Goal: Information Seeking & Learning: Learn about a topic

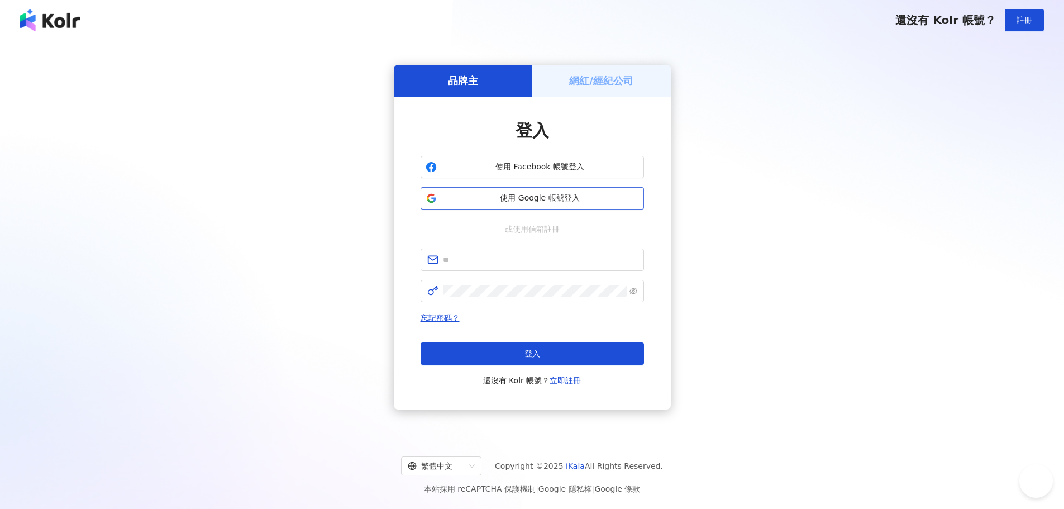
click at [620, 205] on button "使用 Google 帳號登入" at bounding box center [533, 198] width 224 height 22
click at [802, 177] on div "品牌主 網紅/經紀公司 登入 使用 Facebook 帳號登入 使用 Google 帳號登入 或使用信箱註冊 忘記密碼？ 登入 還沒有 Kolr 帳號？ 立即…" at bounding box center [532, 237] width 1038 height 376
click at [434, 33] on div "還沒有 Kolr 帳號？ 註冊" at bounding box center [532, 20] width 1064 height 40
click at [550, 194] on span "使用 Google 帳號登入" at bounding box center [540, 198] width 198 height 11
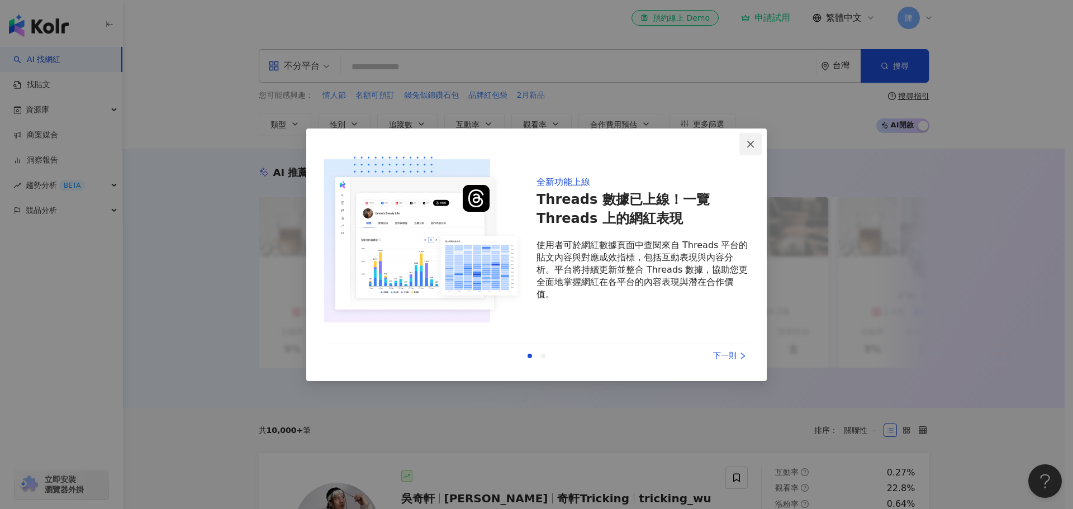
click at [747, 142] on icon "close" at bounding box center [750, 144] width 9 height 9
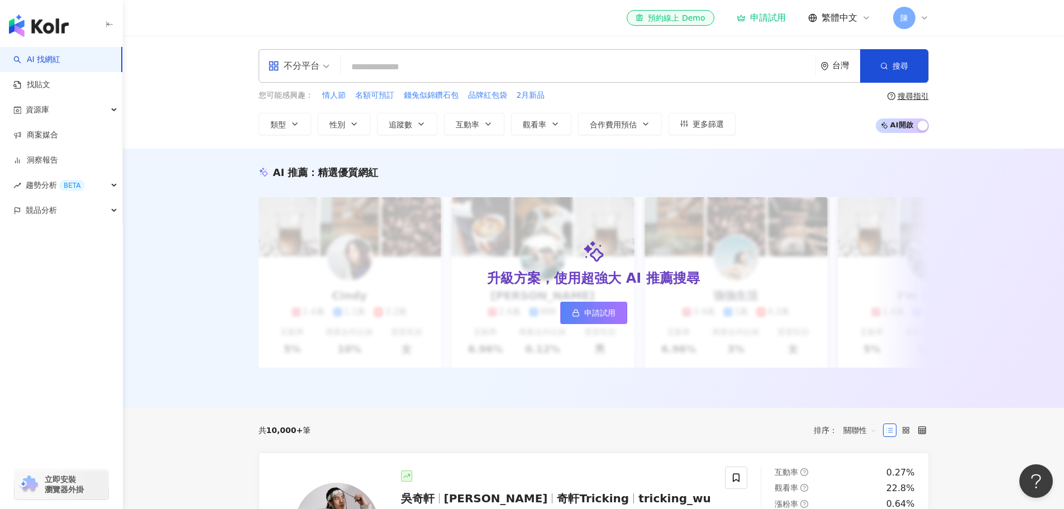
click at [921, 21] on icon at bounding box center [924, 17] width 9 height 9
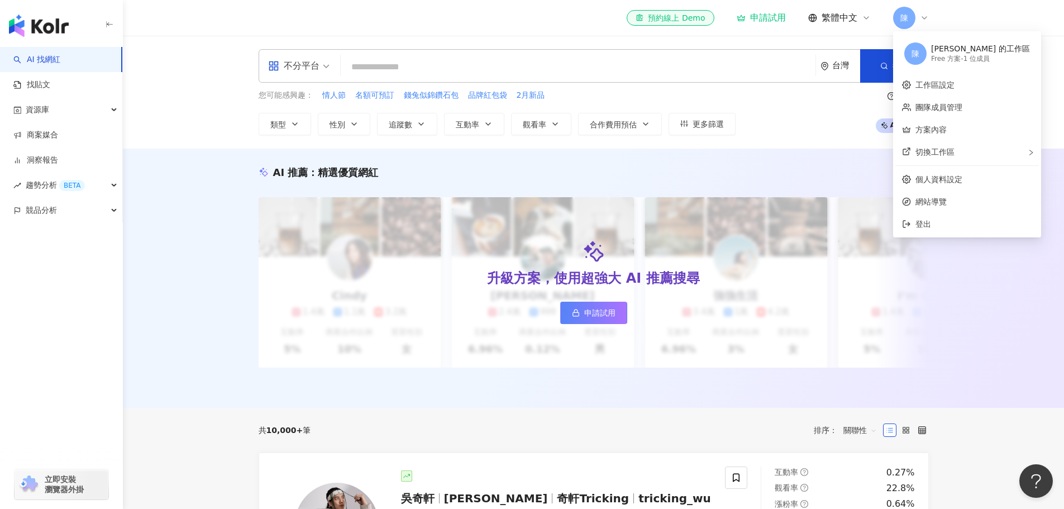
click at [984, 59] on div "Free 方案 - 1 位成員" at bounding box center [980, 58] width 99 height 9
click at [976, 154] on div "切換工作區" at bounding box center [968, 152] width 144 height 22
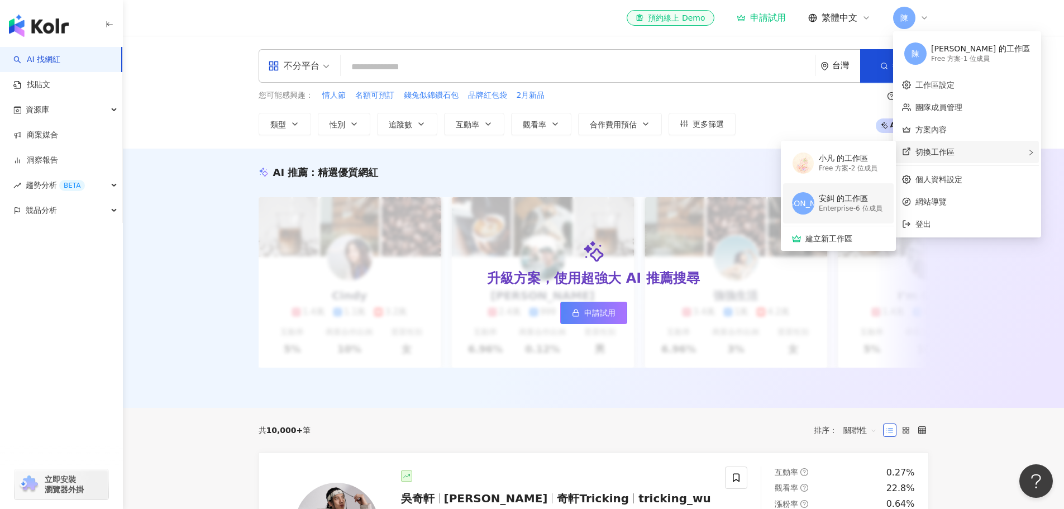
click at [864, 211] on div "Enterprise - 6 位成員" at bounding box center [851, 208] width 64 height 9
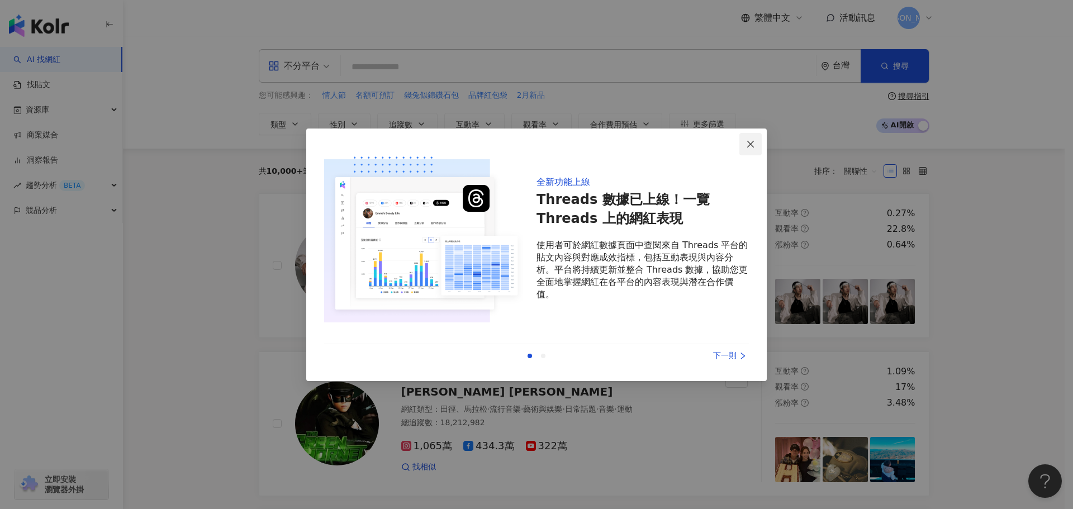
click at [753, 145] on icon "close" at bounding box center [750, 144] width 9 height 9
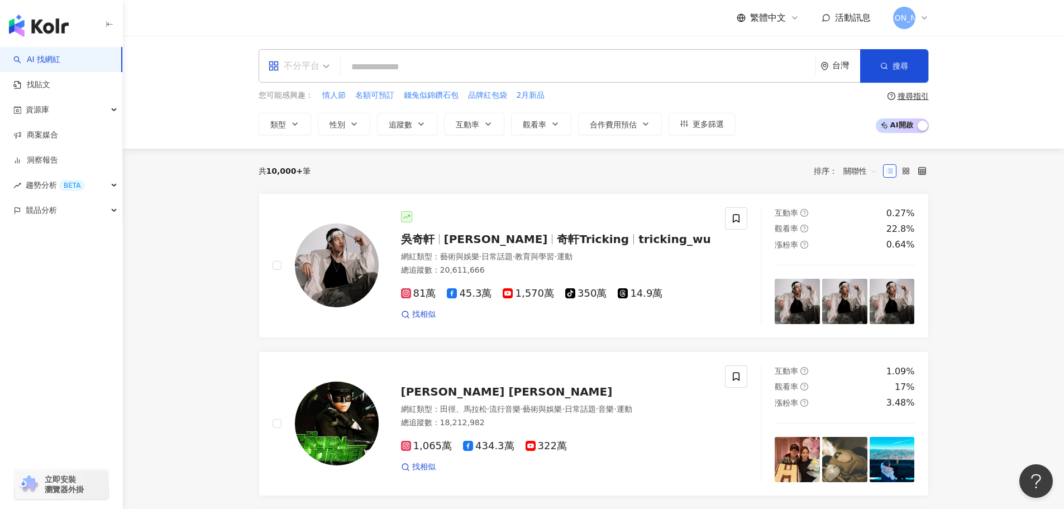
click at [330, 63] on div "不分平台" at bounding box center [299, 66] width 74 height 32
click at [115, 113] on div "資源庫" at bounding box center [61, 109] width 122 height 25
click at [443, 68] on input "search" at bounding box center [578, 66] width 466 height 21
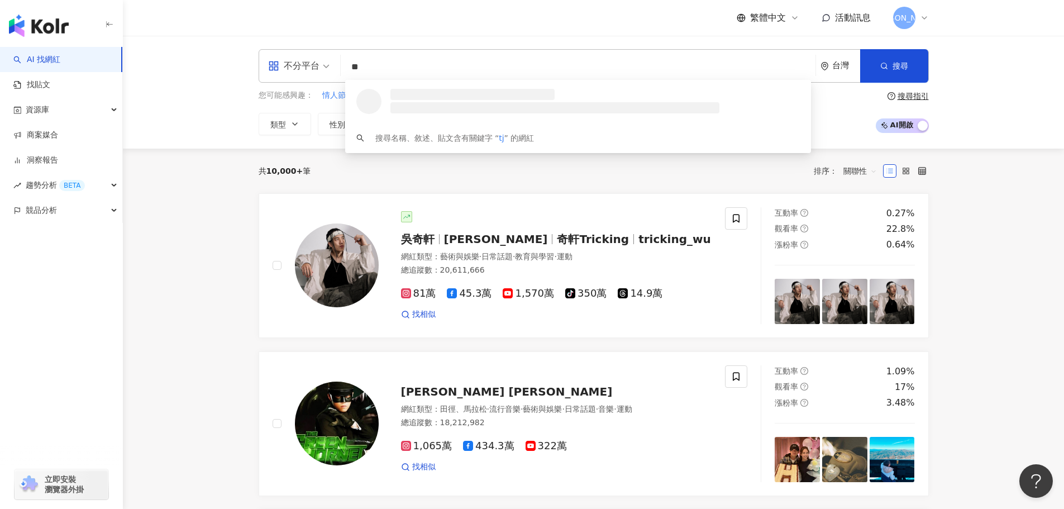
type input "*"
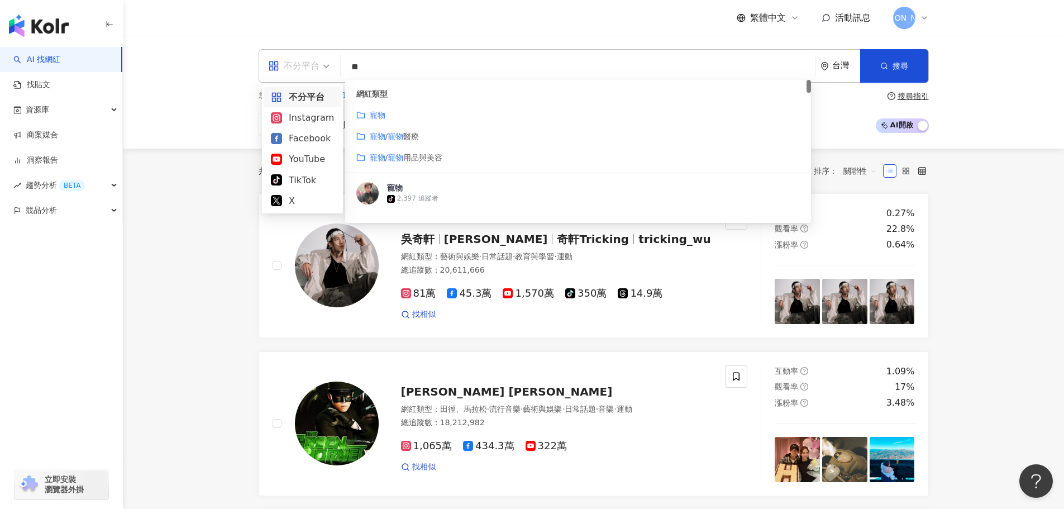
click at [326, 68] on span "不分平台" at bounding box center [298, 66] width 61 height 18
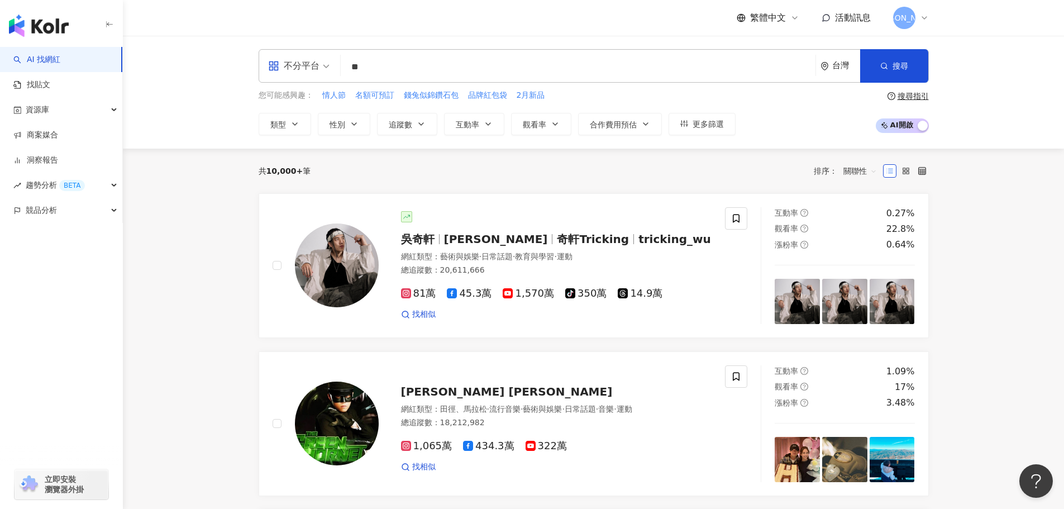
click at [306, 77] on span at bounding box center [298, 66] width 61 height 32
click at [391, 181] on div "共 10,000+ 筆 排序： 關聯性" at bounding box center [594, 171] width 671 height 45
click at [901, 79] on button "搜尋" at bounding box center [895, 66] width 68 height 34
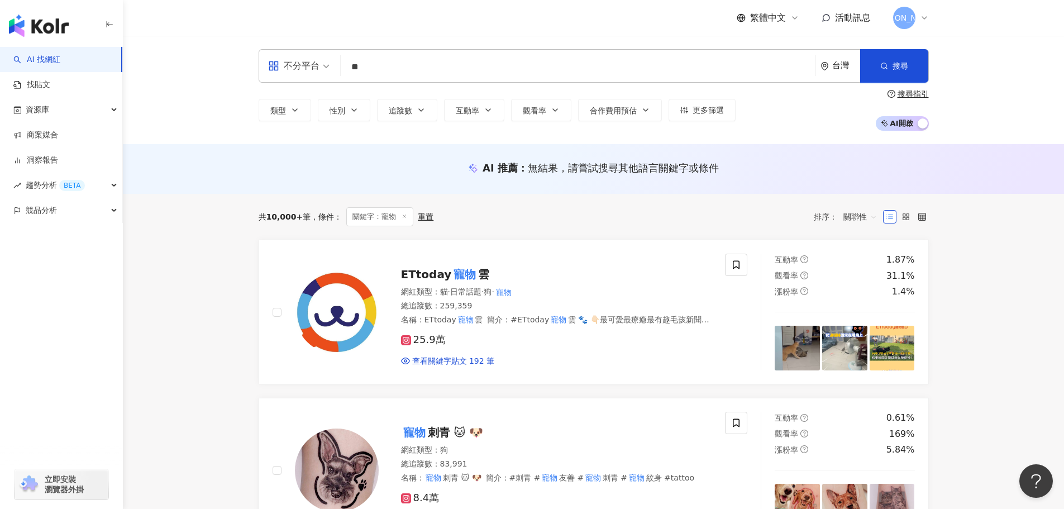
click at [420, 61] on input "**" at bounding box center [578, 66] width 466 height 21
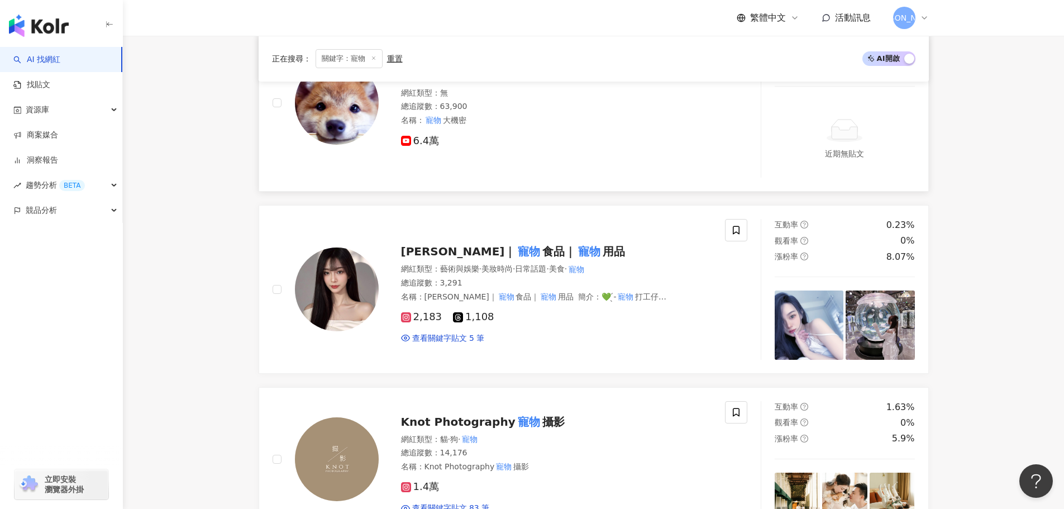
scroll to position [1620, 0]
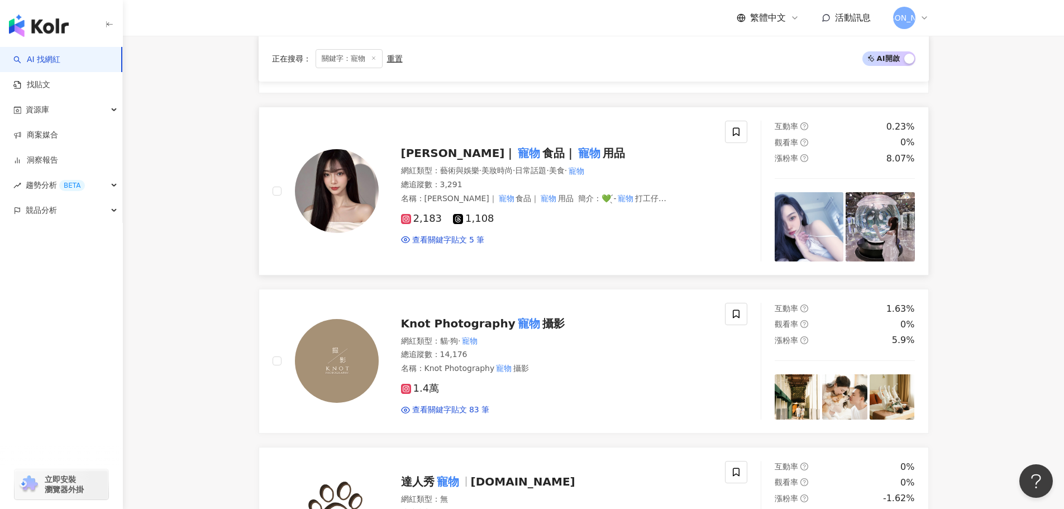
click at [466, 213] on span "1,108" at bounding box center [473, 219] width 41 height 12
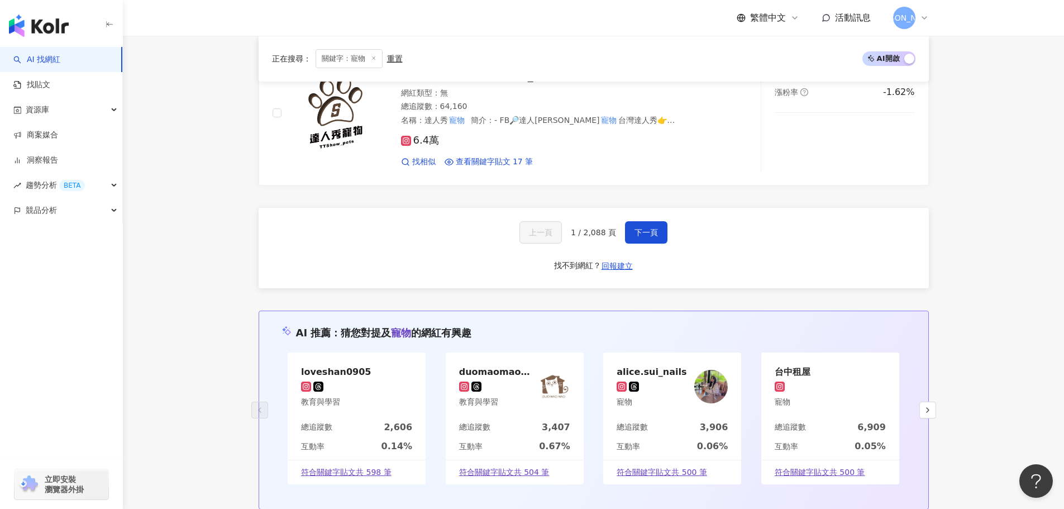
scroll to position [2012, 0]
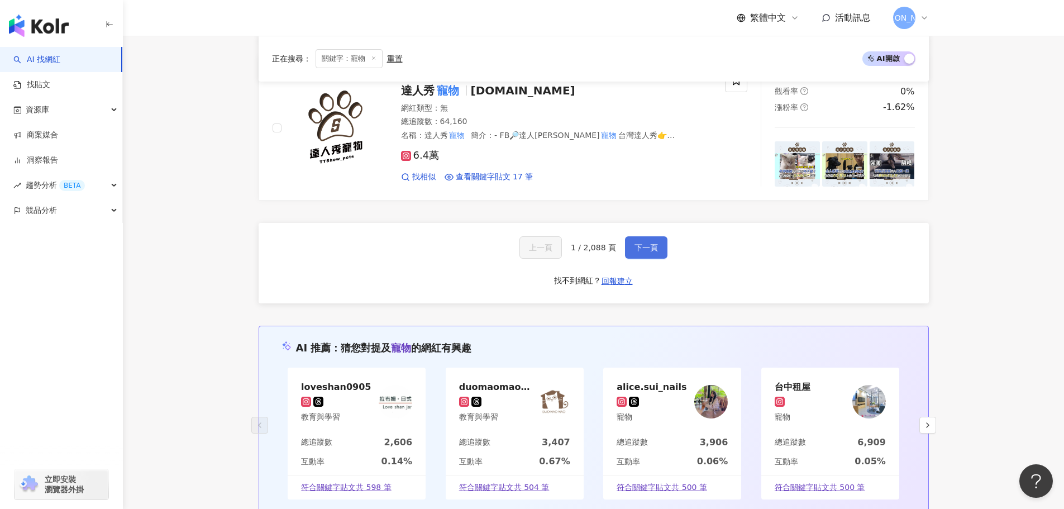
click at [641, 246] on button "下一頁" at bounding box center [646, 247] width 42 height 22
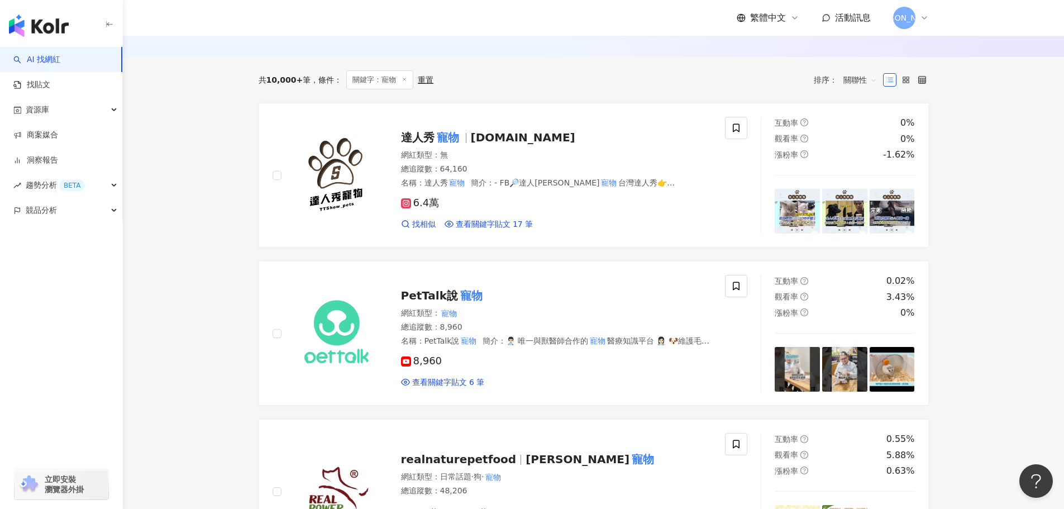
scroll to position [304, 0]
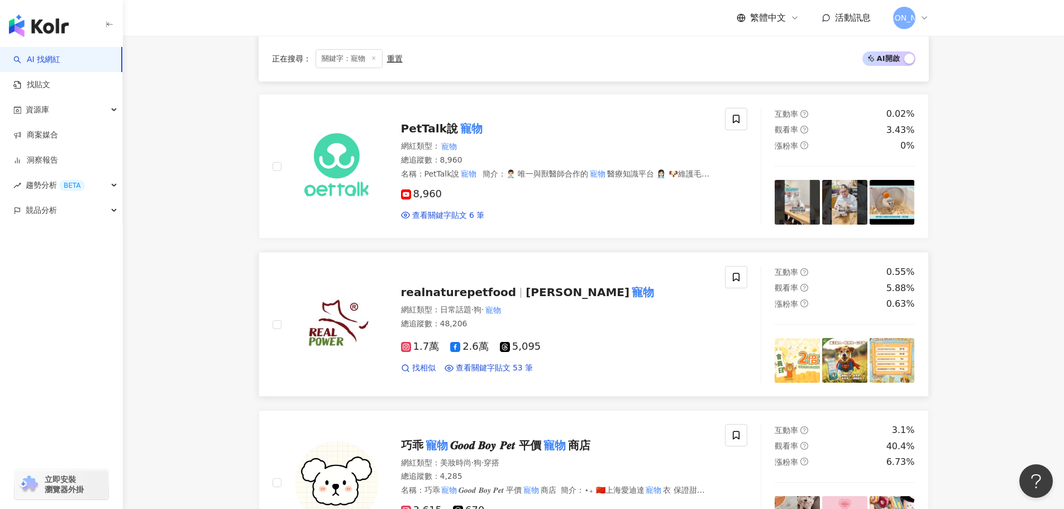
click at [501, 349] on icon at bounding box center [505, 347] width 10 height 10
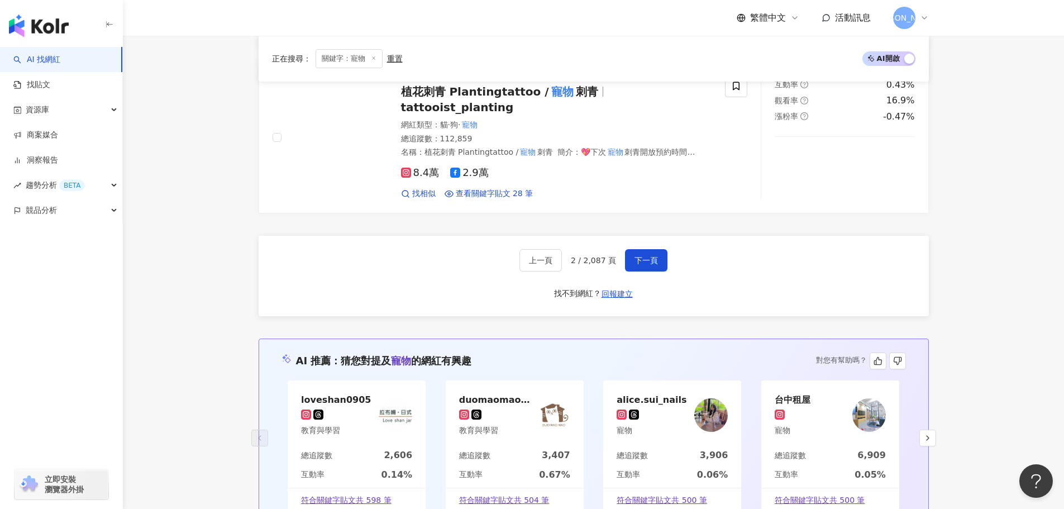
scroll to position [2148, 0]
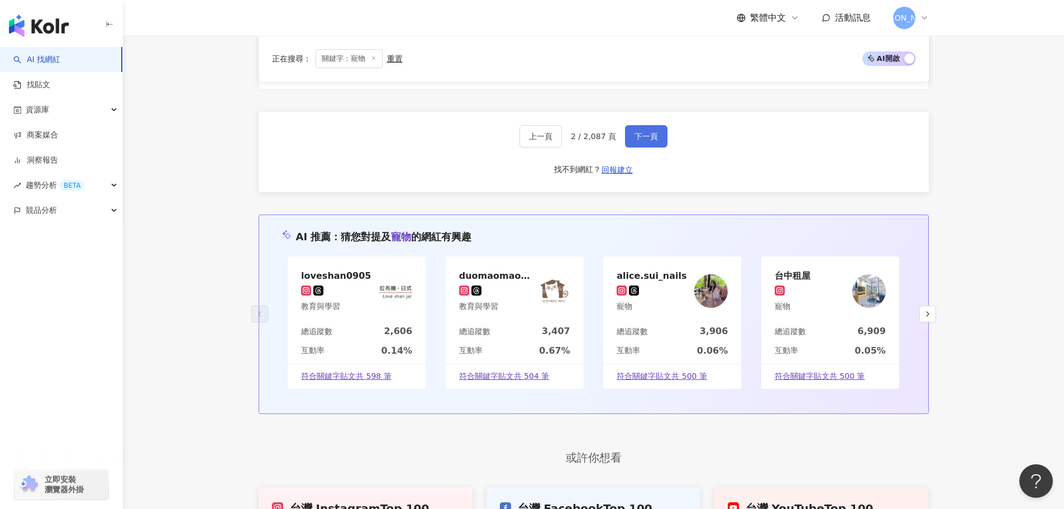
click at [653, 134] on button "下一頁" at bounding box center [646, 136] width 42 height 22
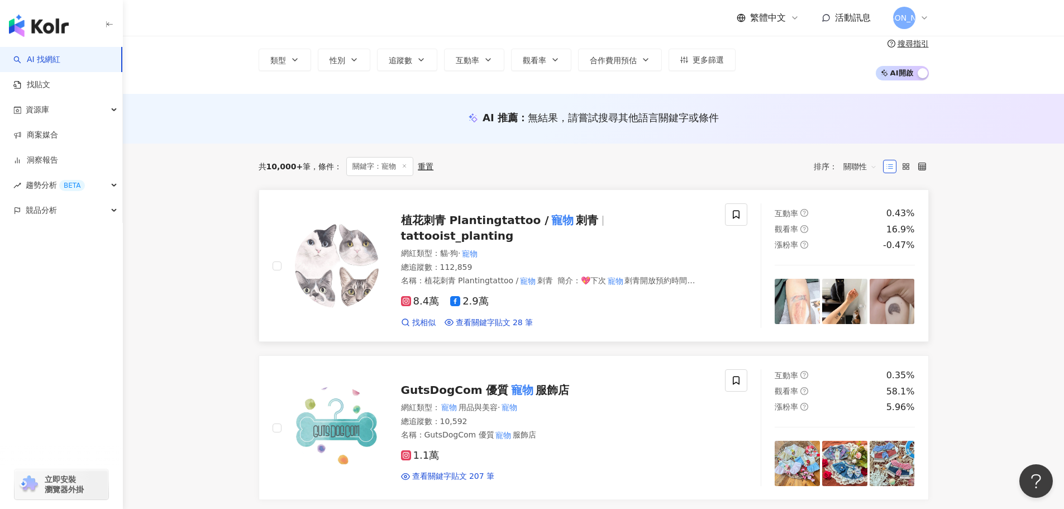
scroll to position [0, 0]
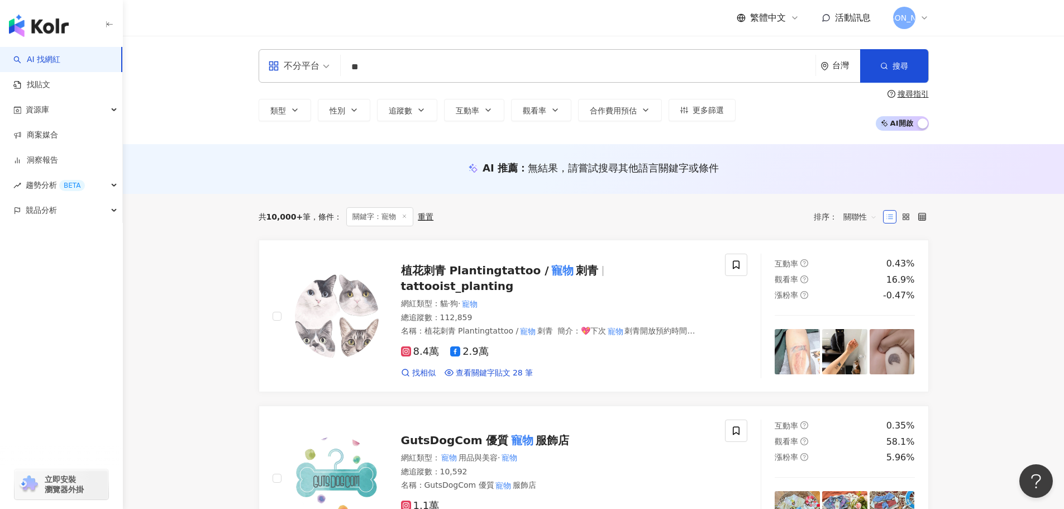
click at [421, 71] on input "**" at bounding box center [578, 66] width 466 height 21
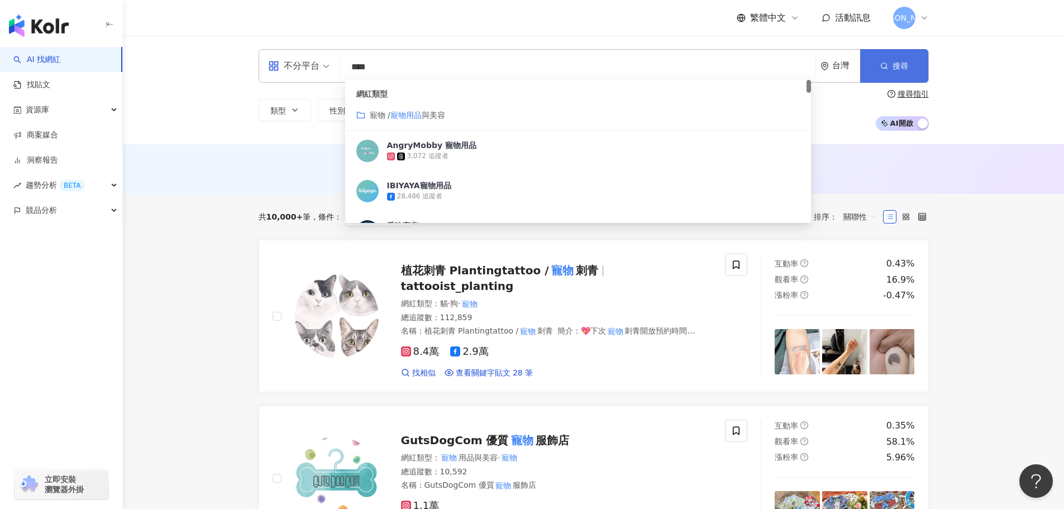
type input "****"
click at [909, 69] on button "搜尋" at bounding box center [895, 66] width 68 height 34
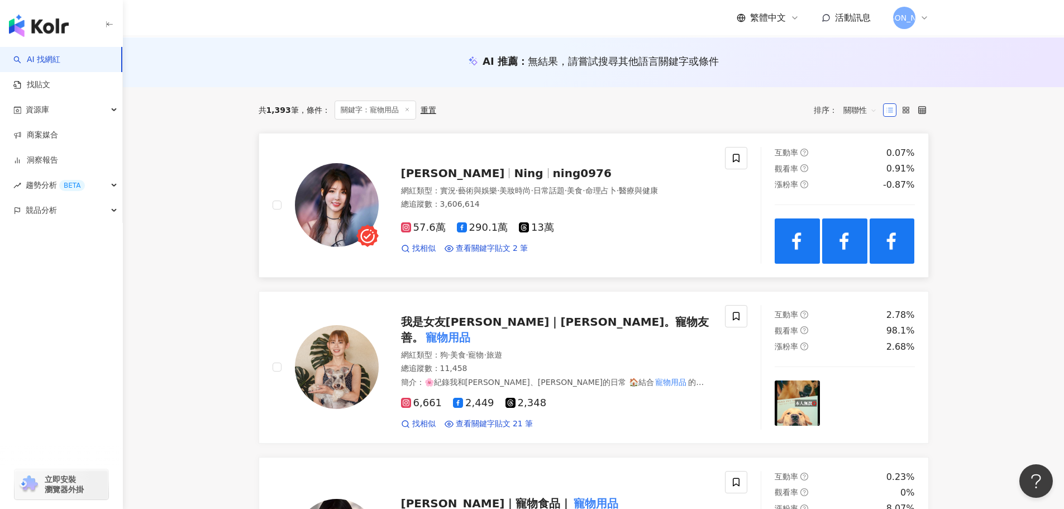
scroll to position [112, 0]
click at [567, 194] on span "·" at bounding box center [566, 190] width 2 height 9
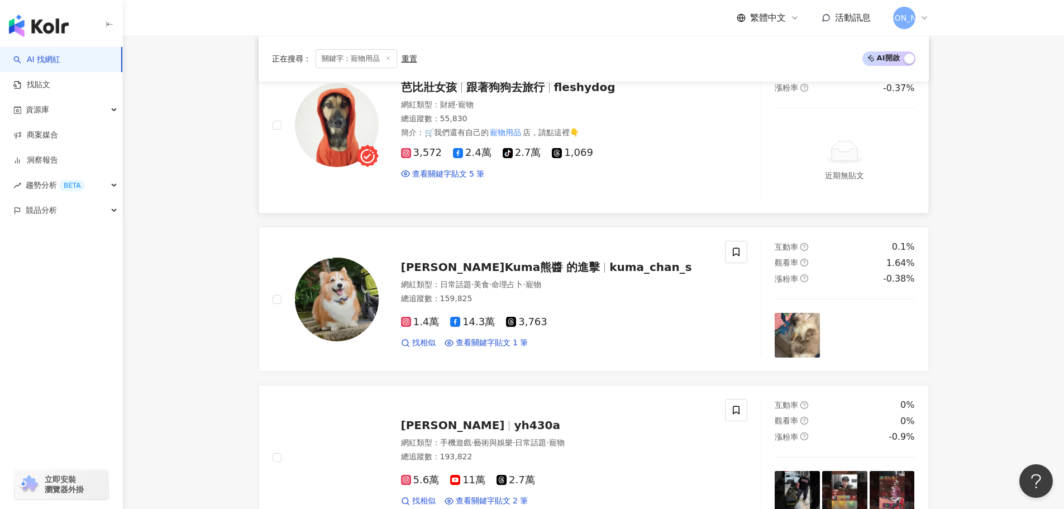
scroll to position [1341, 0]
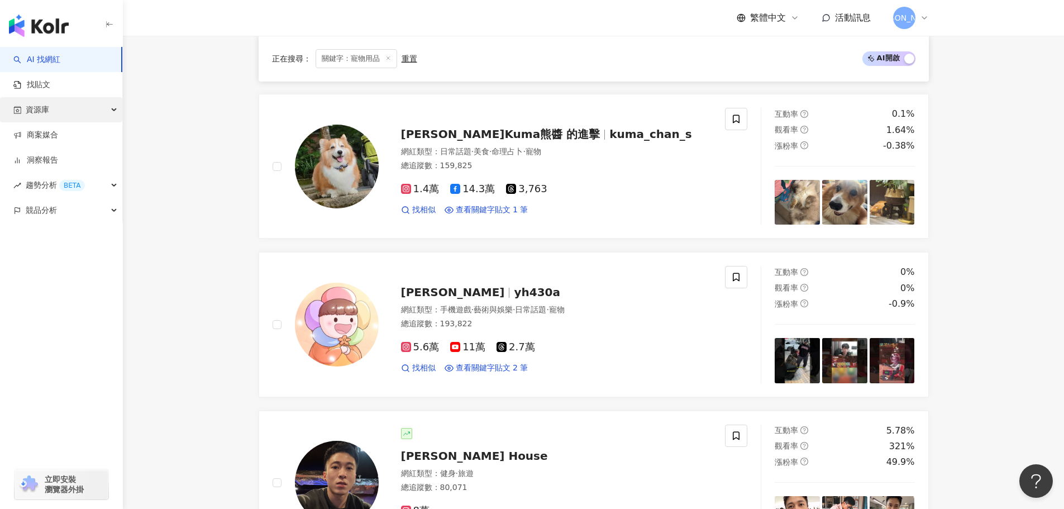
click at [96, 109] on div "資源庫" at bounding box center [61, 109] width 122 height 25
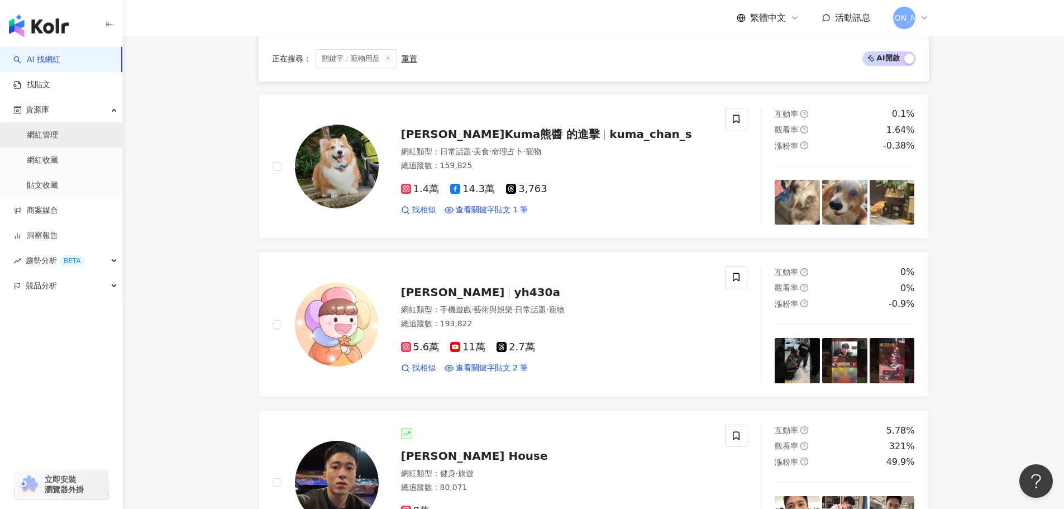
click at [58, 141] on link "網紅管理" at bounding box center [42, 135] width 31 height 11
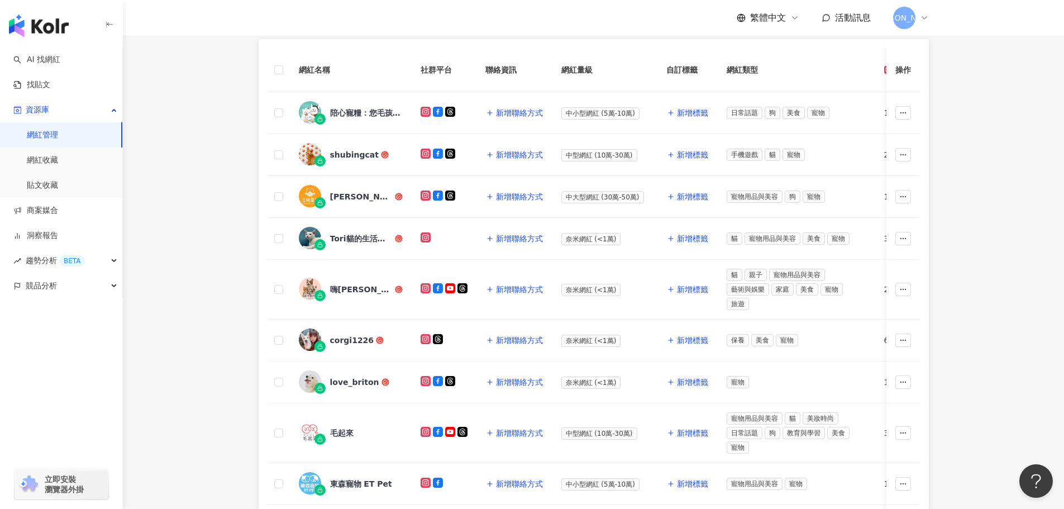
scroll to position [224, 0]
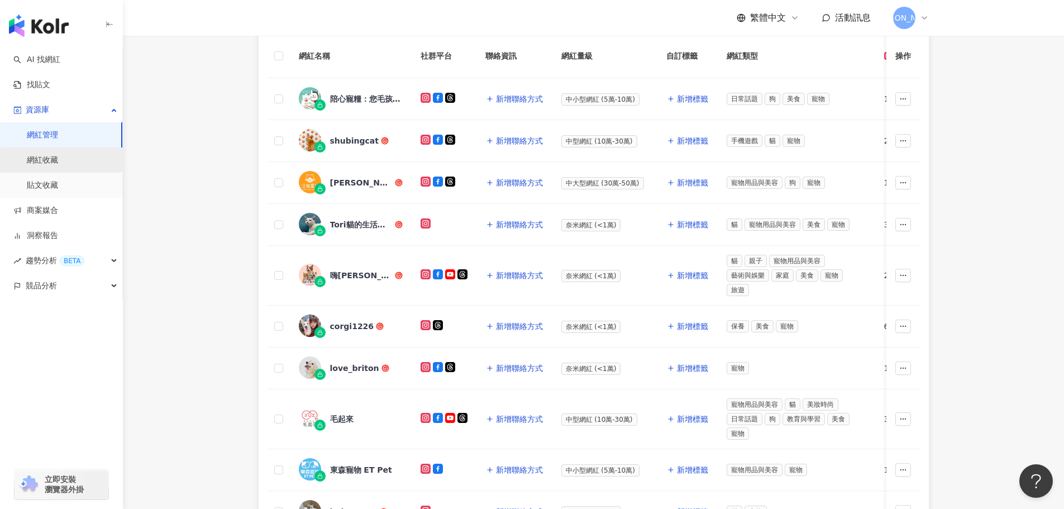
click at [58, 162] on link "網紅收藏" at bounding box center [42, 160] width 31 height 11
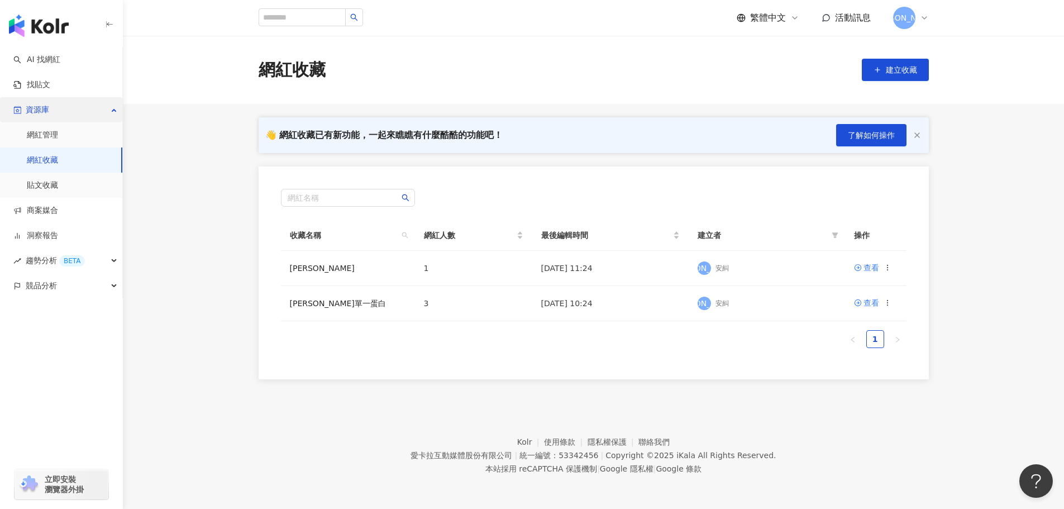
click at [104, 115] on div "資源庫" at bounding box center [61, 109] width 122 height 25
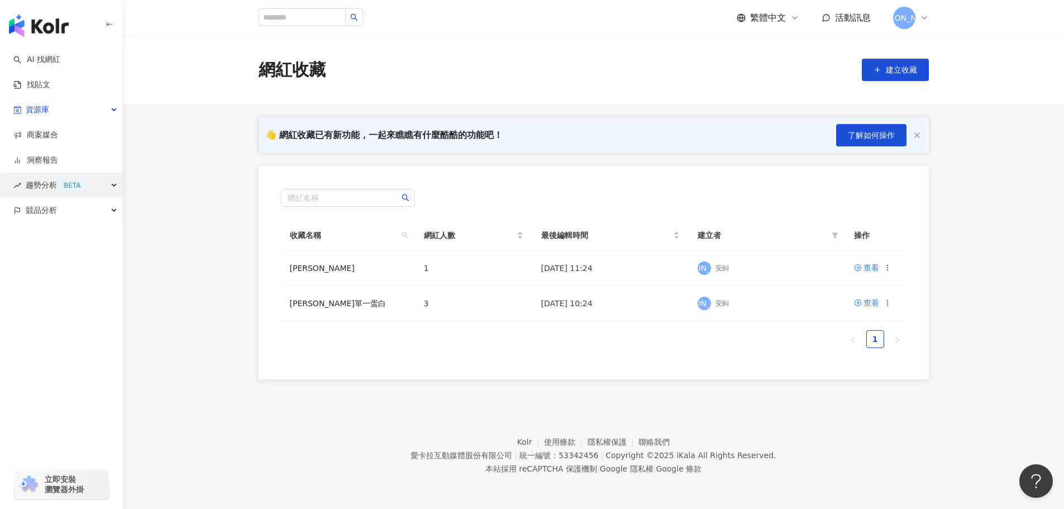
click at [107, 180] on div "趨勢分析 BETA" at bounding box center [61, 185] width 122 height 25
click at [107, 179] on div "趨勢分析 BETA" at bounding box center [61, 185] width 122 height 25
click at [106, 216] on div "競品分析" at bounding box center [61, 210] width 122 height 25
click at [108, 210] on div "競品分析" at bounding box center [61, 210] width 122 height 25
click at [60, 59] on link "AI 找網紅" at bounding box center [36, 59] width 47 height 11
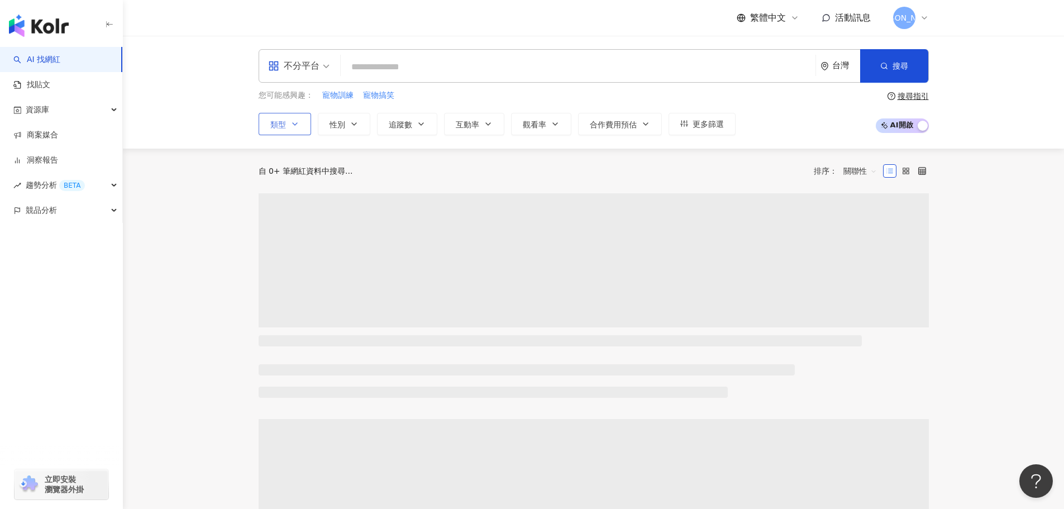
click at [300, 134] on button "類型" at bounding box center [285, 124] width 53 height 22
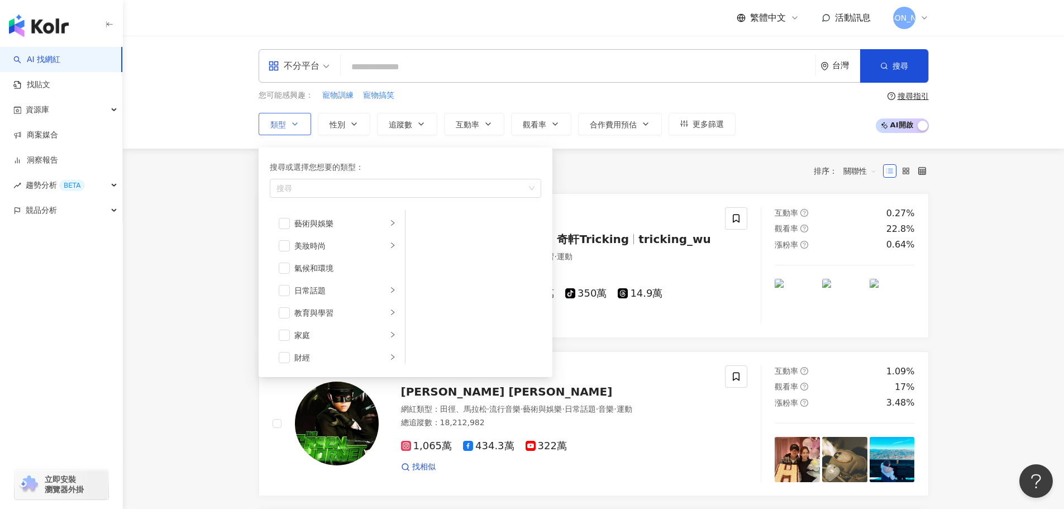
click at [300, 129] on button "類型 搜尋或選擇您想要的類型： 搜尋 藝術與娛樂 美妝時尚 氣候和環境 日常話題 教育與學習 家庭 財經 美食 命理占卜 遊戲 法政社會 生活風格 影視娛樂 …" at bounding box center [285, 124] width 53 height 22
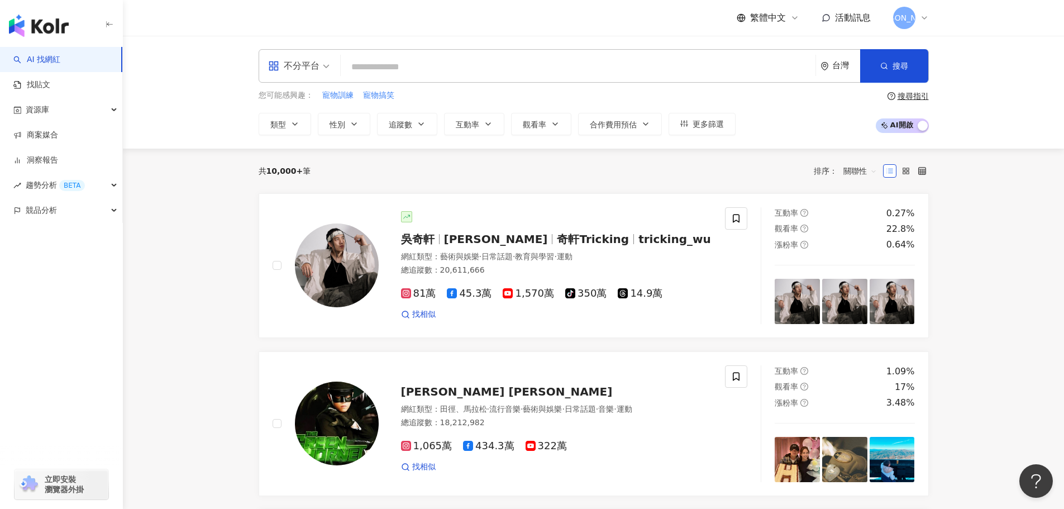
click at [319, 59] on div "不分平台" at bounding box center [293, 66] width 51 height 18
click at [308, 203] on div "X" at bounding box center [302, 201] width 63 height 14
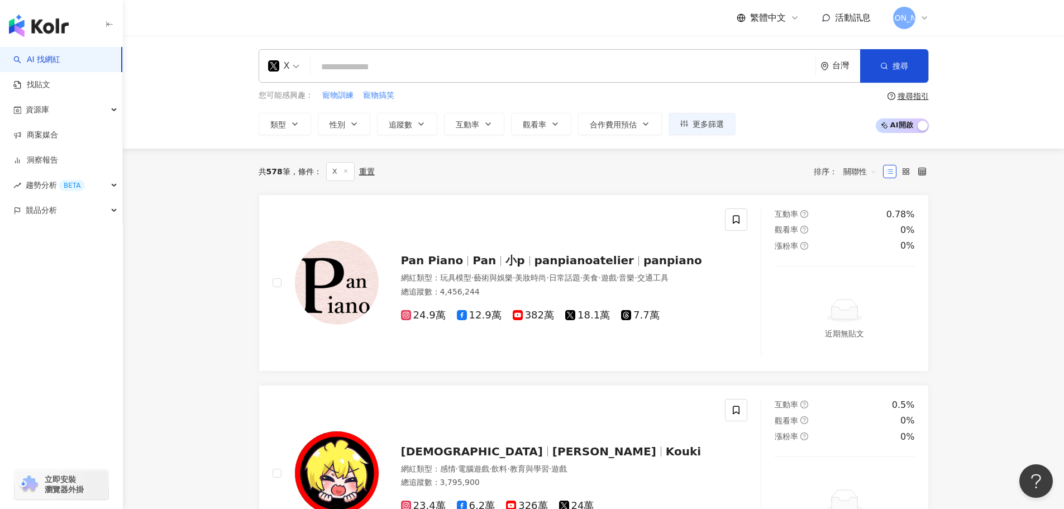
click at [279, 69] on icon at bounding box center [273, 65] width 11 height 11
click at [292, 180] on div "TikTok" at bounding box center [302, 180] width 63 height 14
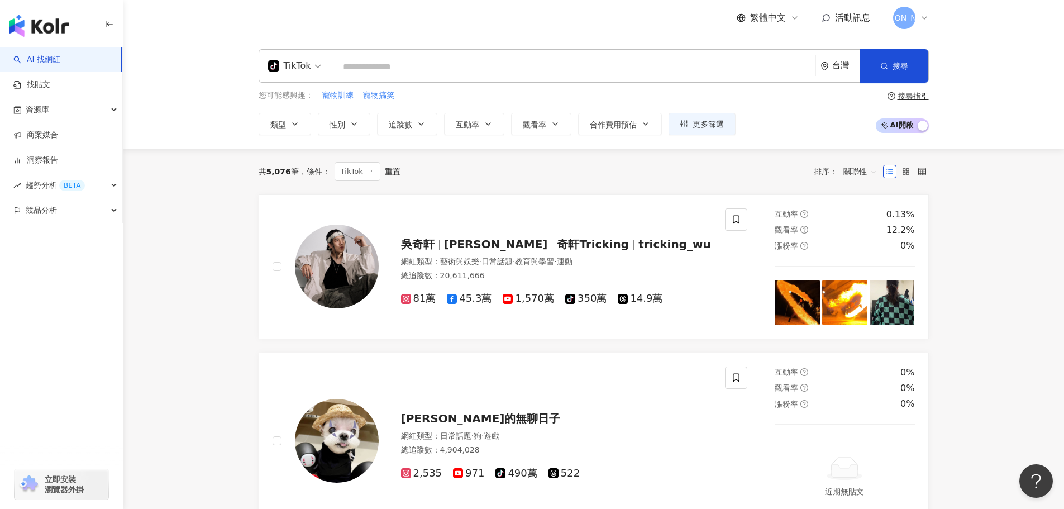
click at [291, 60] on div "TikTok" at bounding box center [289, 66] width 43 height 18
click at [310, 163] on div "YouTube" at bounding box center [302, 159] width 63 height 14
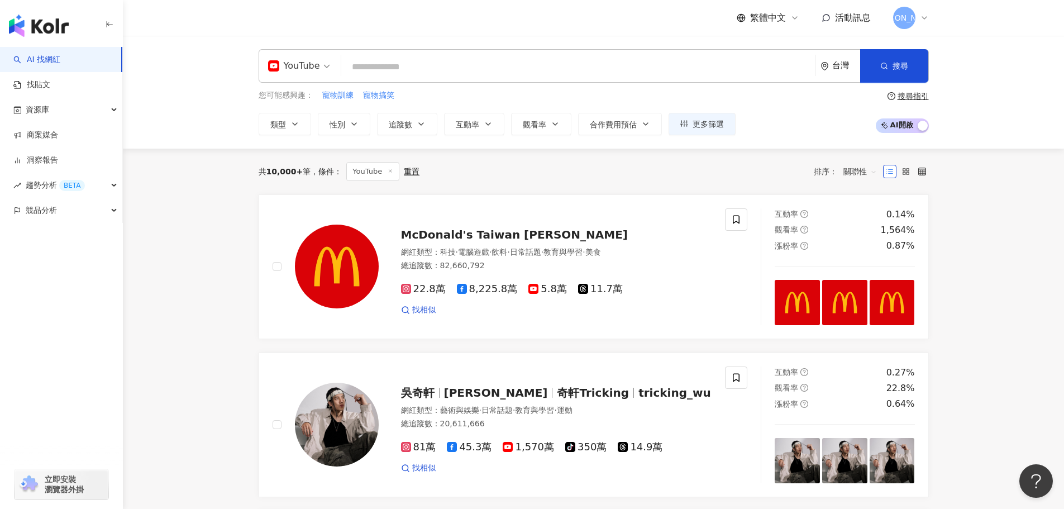
click at [330, 64] on div "YouTube" at bounding box center [299, 66] width 74 height 32
click at [319, 144] on div "Facebook" at bounding box center [302, 138] width 63 height 14
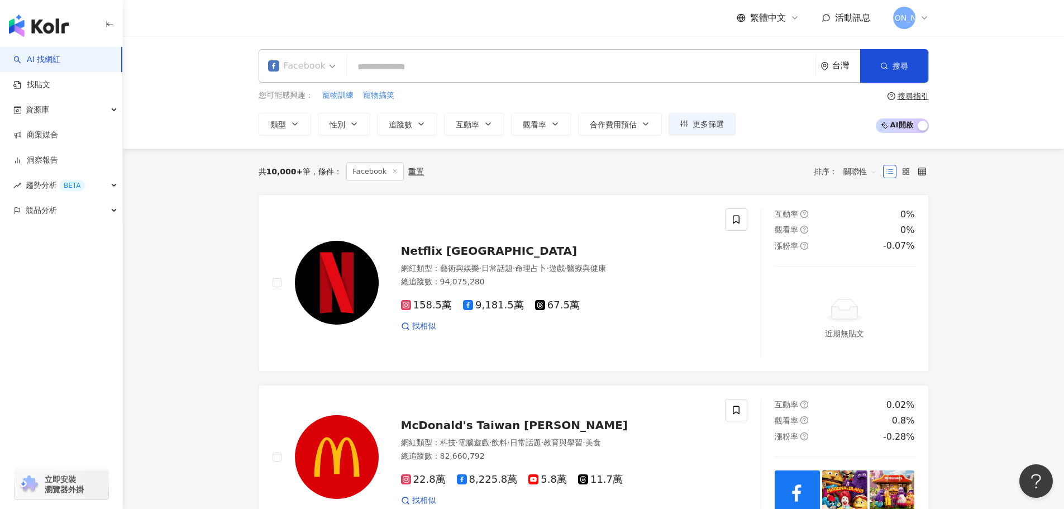
click at [316, 64] on div "Facebook" at bounding box center [297, 66] width 58 height 18
click at [315, 116] on div "Instagram" at bounding box center [303, 118] width 65 height 14
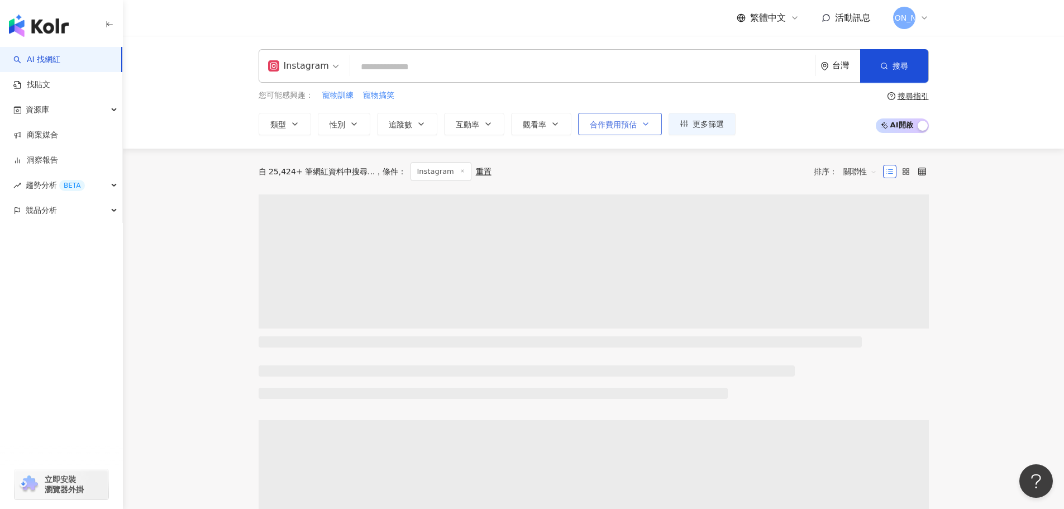
click at [657, 124] on button "合作費用預估" at bounding box center [620, 124] width 84 height 22
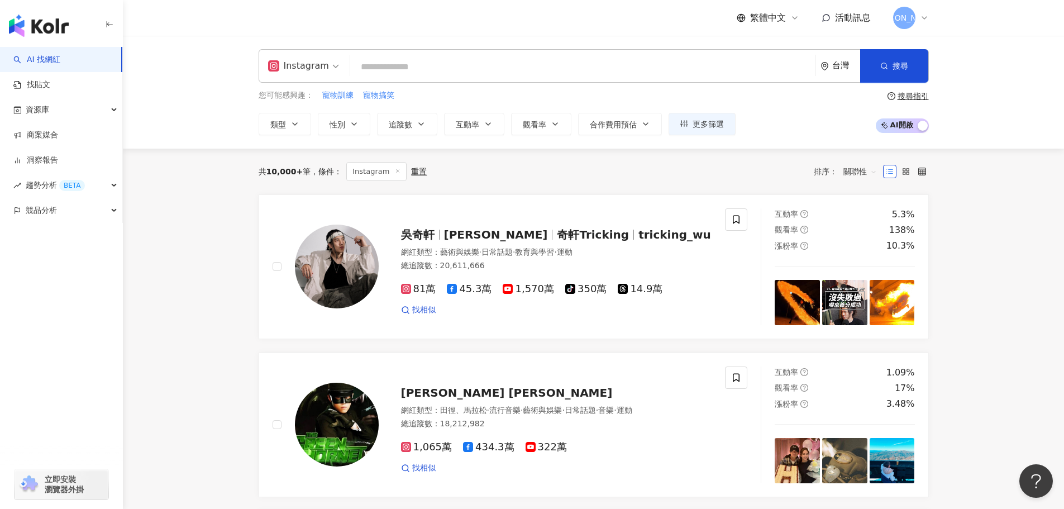
click at [527, 188] on div "共 10,000+ 筆 條件 ： Instagram 重置 排序： 關聯性" at bounding box center [594, 172] width 671 height 46
click at [805, 302] on img at bounding box center [797, 302] width 45 height 45
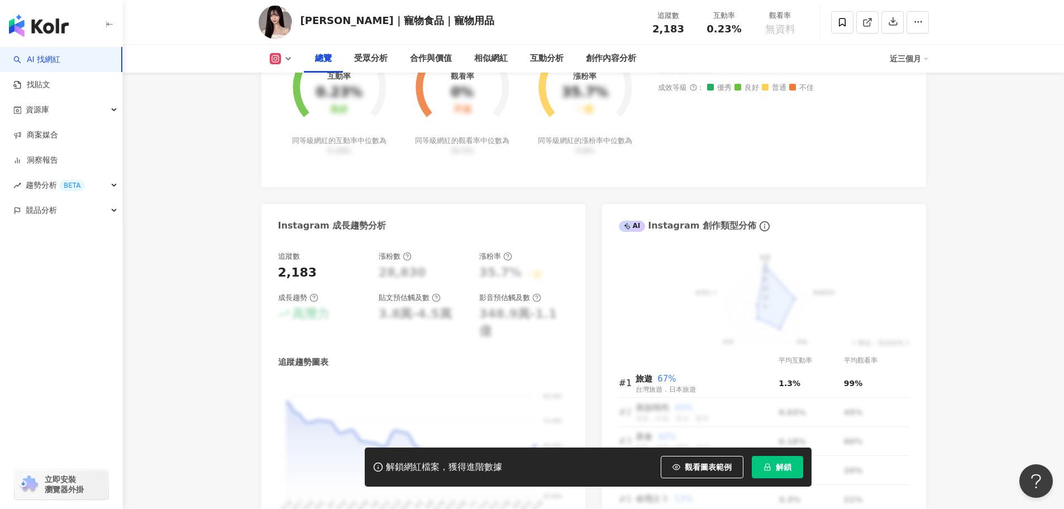
scroll to position [671, 0]
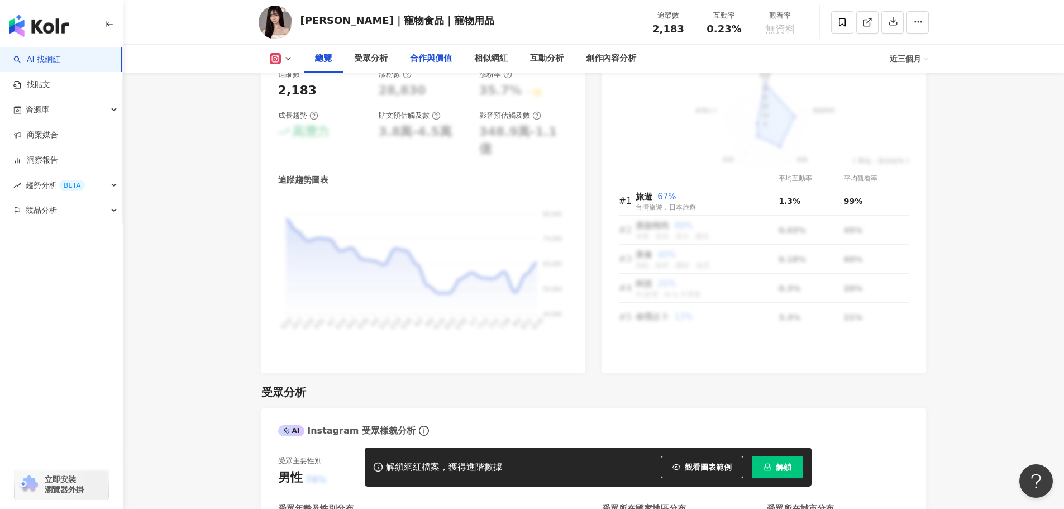
click at [421, 55] on div "合作與價值" at bounding box center [431, 58] width 42 height 13
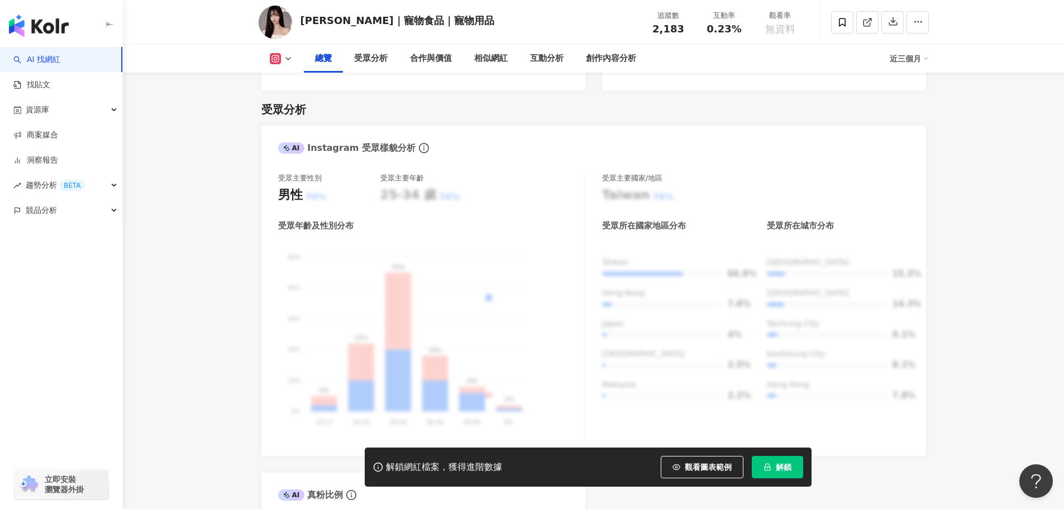
scroll to position [899, 0]
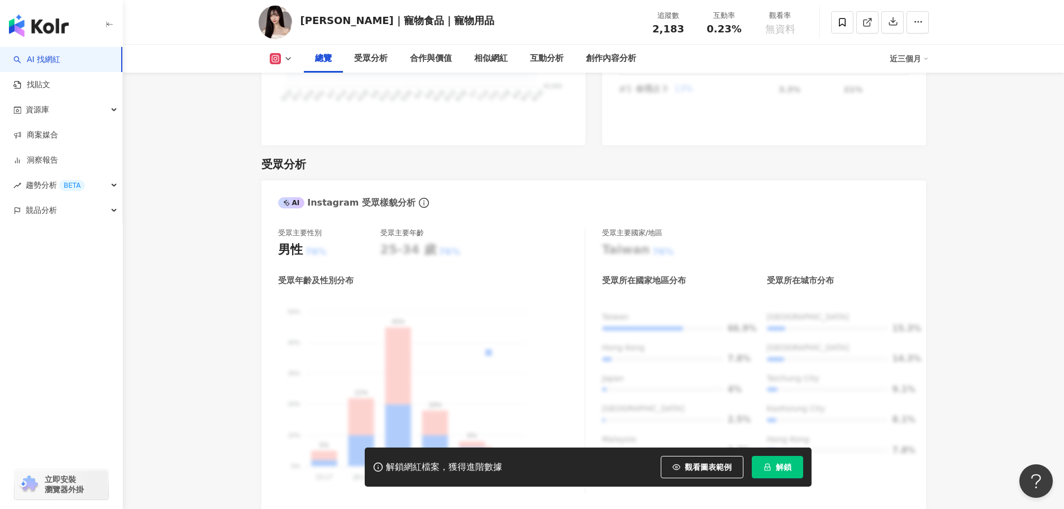
click at [282, 54] on button at bounding box center [281, 58] width 45 height 11
click at [291, 107] on button "Threads" at bounding box center [298, 105] width 67 height 16
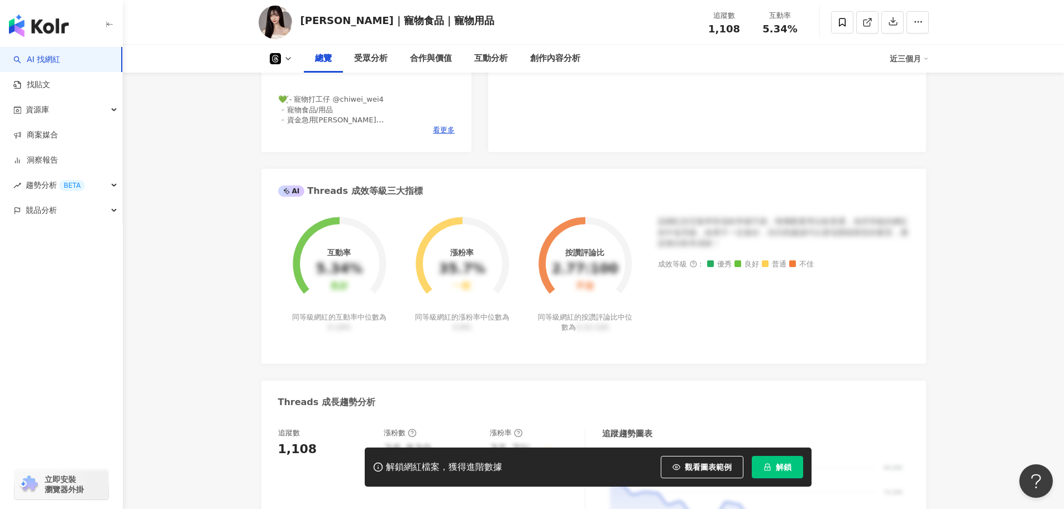
scroll to position [196, 0]
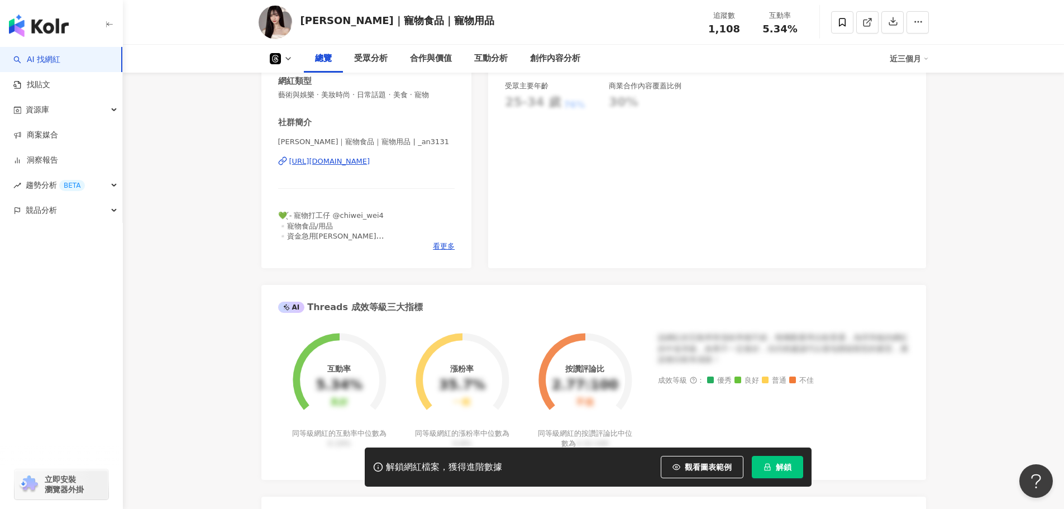
click at [352, 158] on div "https://www.threads.com/@_an3131" at bounding box center [329, 161] width 81 height 10
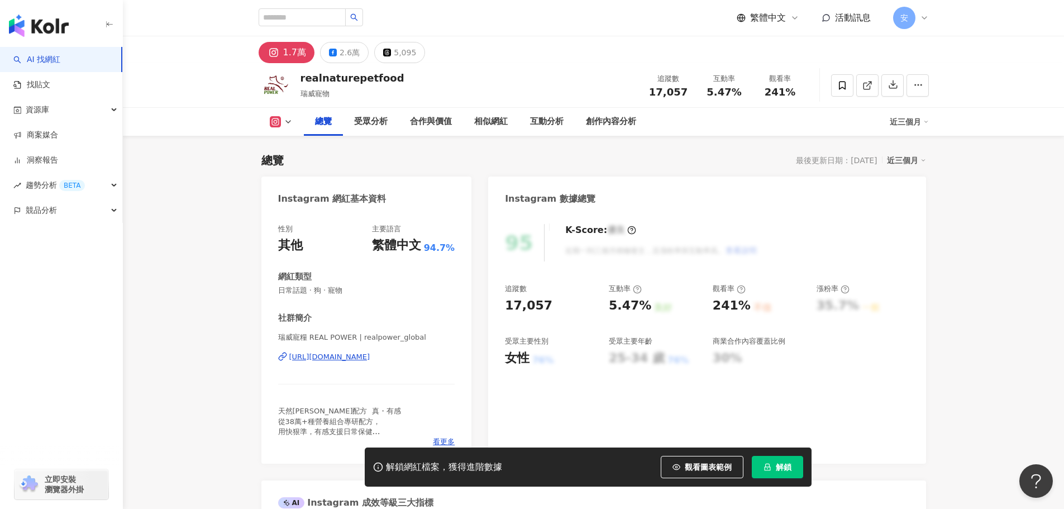
click at [370, 359] on div "https://www.instagram.com/realpower_global/" at bounding box center [329, 357] width 81 height 10
click at [396, 55] on div "5,095" at bounding box center [405, 53] width 22 height 16
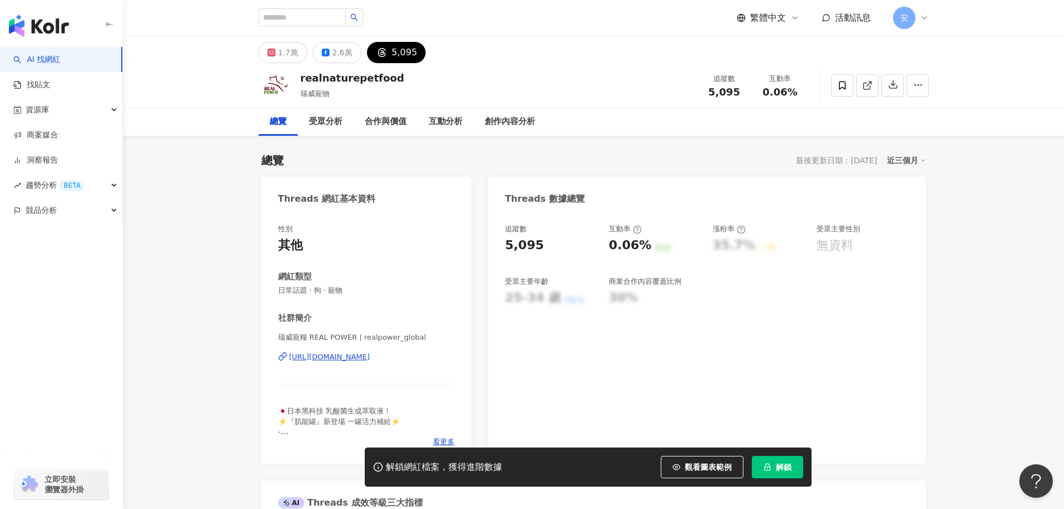
click at [346, 358] on div "[URL][DOMAIN_NAME]" at bounding box center [329, 357] width 81 height 10
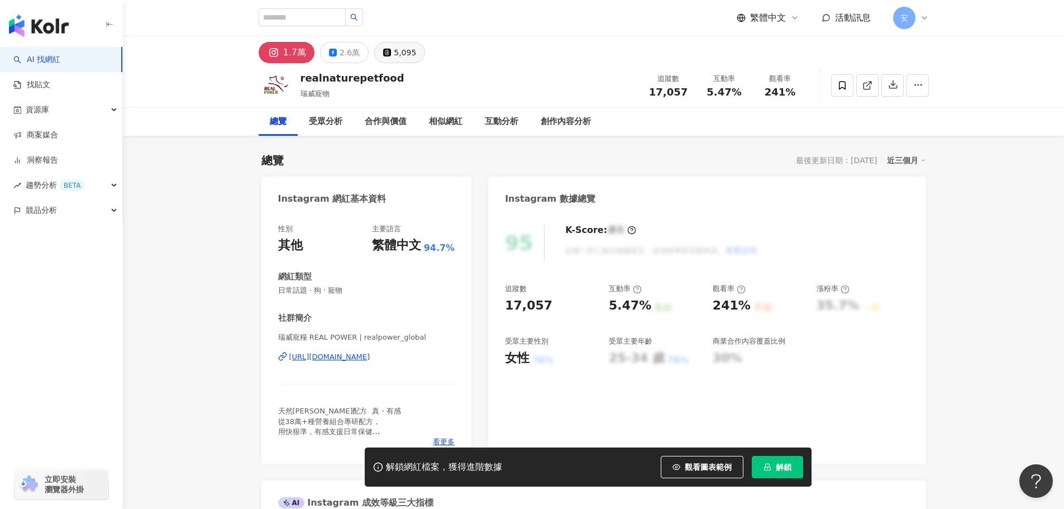
click at [397, 54] on div "5,095" at bounding box center [405, 53] width 22 height 16
